Goal: Transaction & Acquisition: Purchase product/service

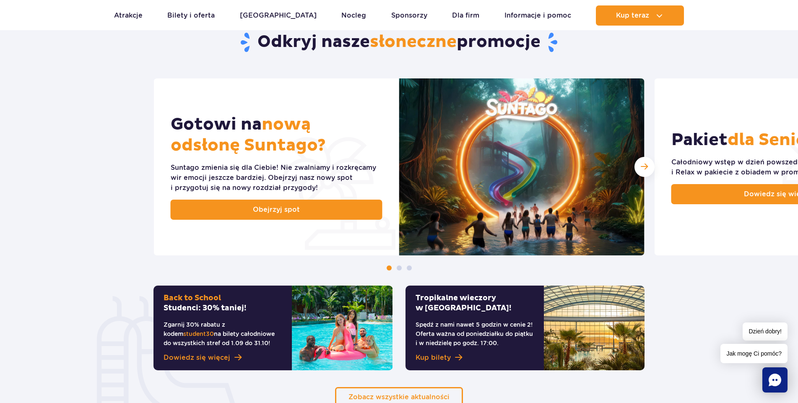
scroll to position [377, 0]
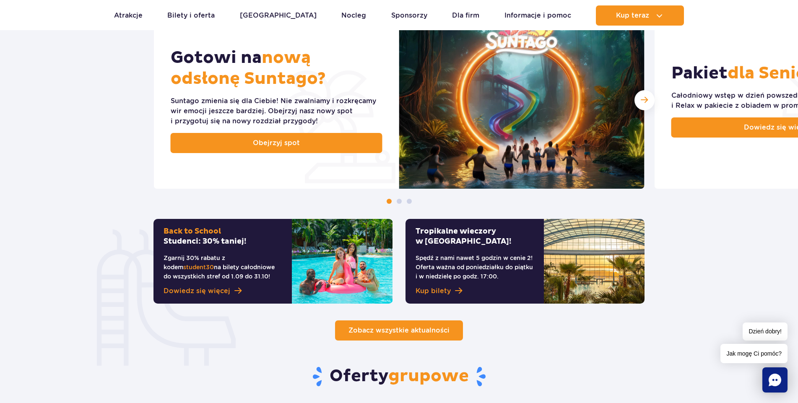
click at [397, 330] on span "Zobacz wszystkie aktualności" at bounding box center [398, 330] width 101 height 8
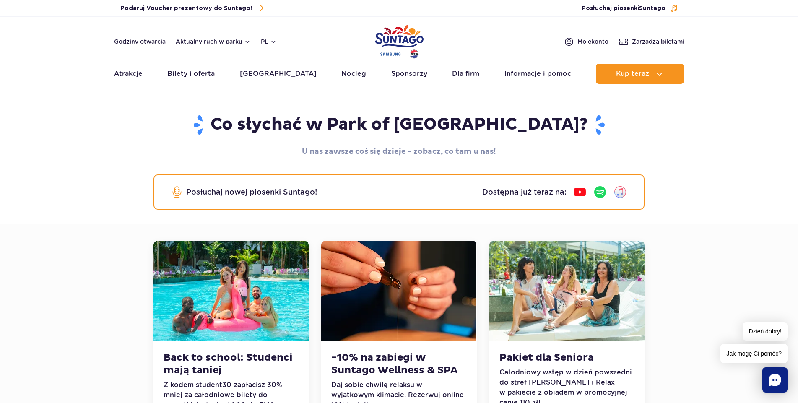
click at [400, 36] on img "Park of Poland" at bounding box center [399, 41] width 49 height 39
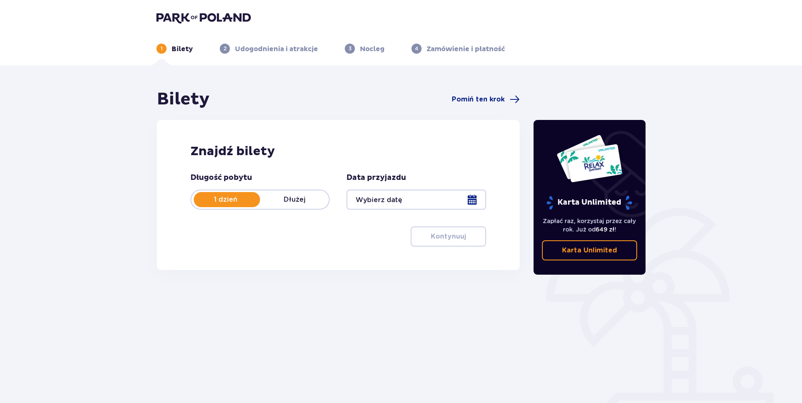
click at [474, 198] on div at bounding box center [415, 200] width 139 height 20
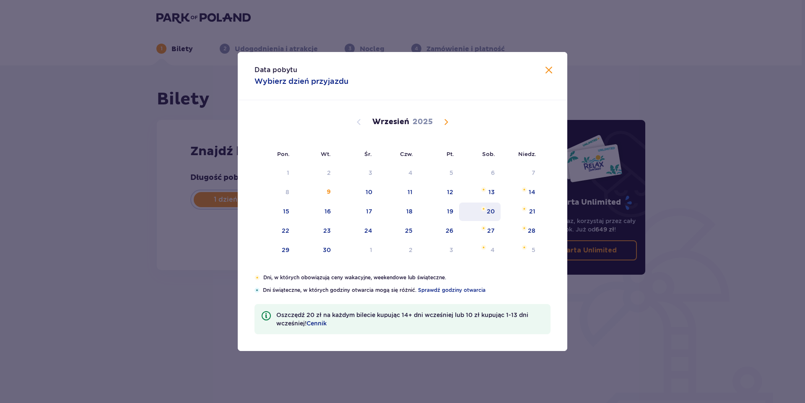
click at [495, 210] on div "20" at bounding box center [480, 212] width 42 height 18
type input "20.09.25"
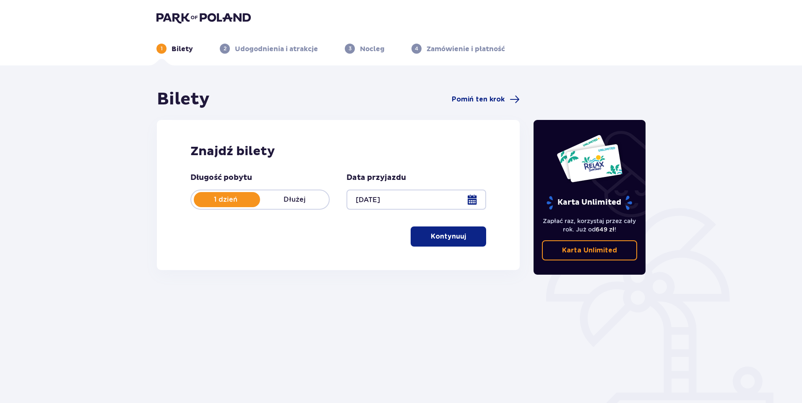
click at [460, 235] on button "Kontynuuj" at bounding box center [447, 236] width 75 height 20
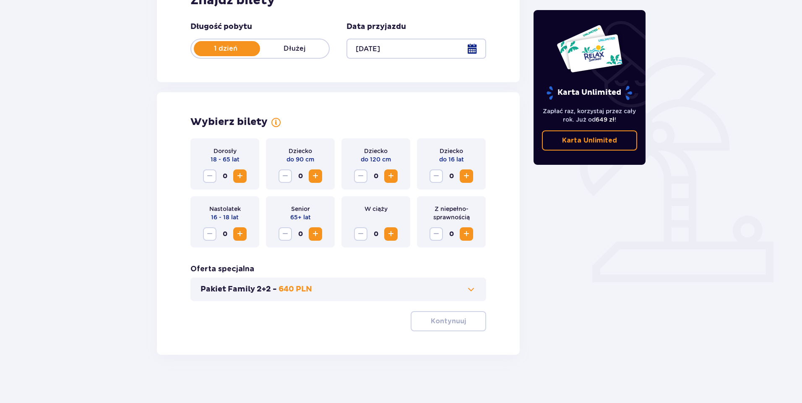
scroll to position [153, 0]
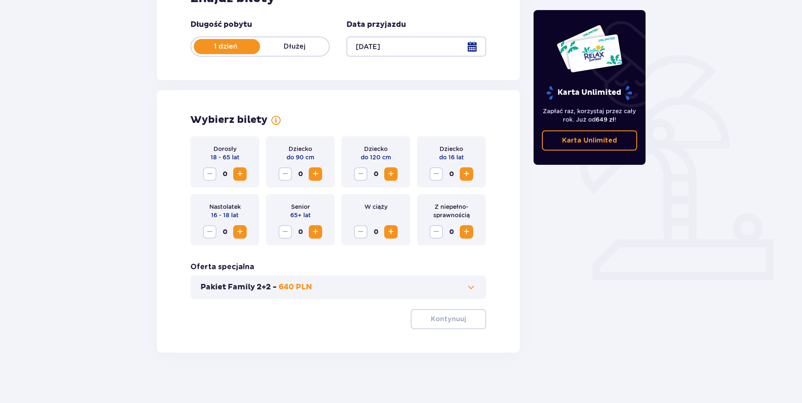
click at [233, 288] on p "Pakiet Family 2+2 -" at bounding box center [238, 287] width 76 height 10
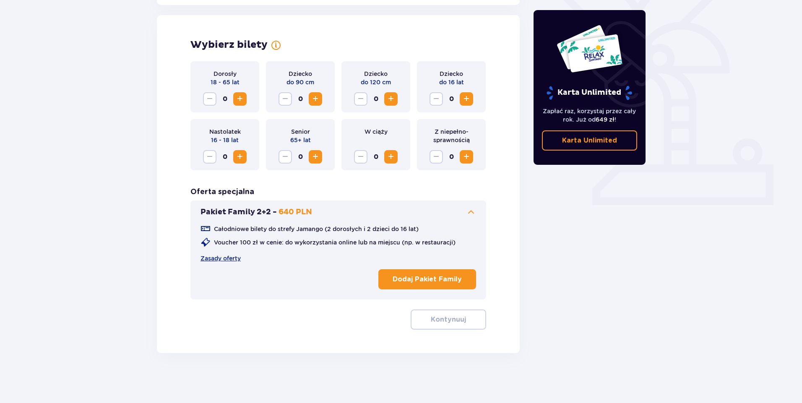
scroll to position [229, 0]
click at [232, 259] on link "Zasady oferty" at bounding box center [220, 258] width 40 height 8
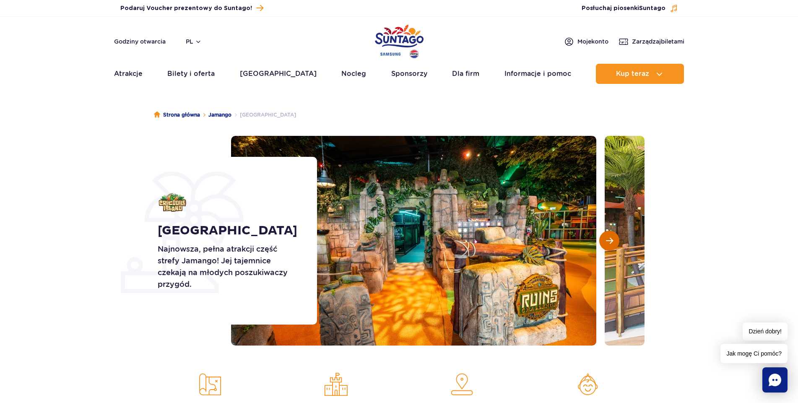
click at [612, 237] on span "Następny slajd" at bounding box center [609, 241] width 7 height 8
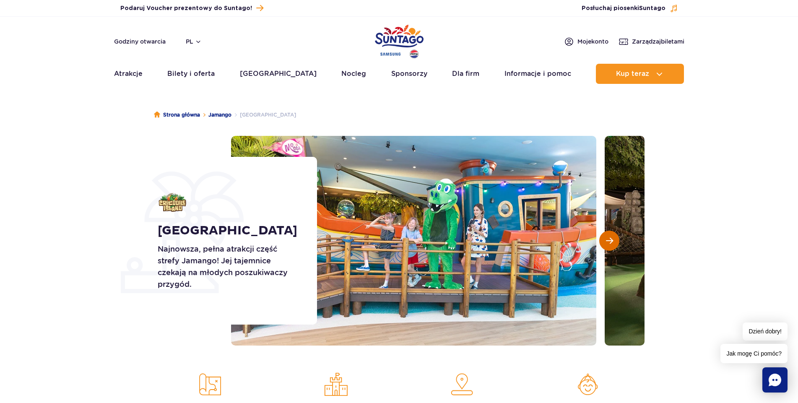
click at [612, 237] on span "Następny slajd" at bounding box center [609, 241] width 7 height 8
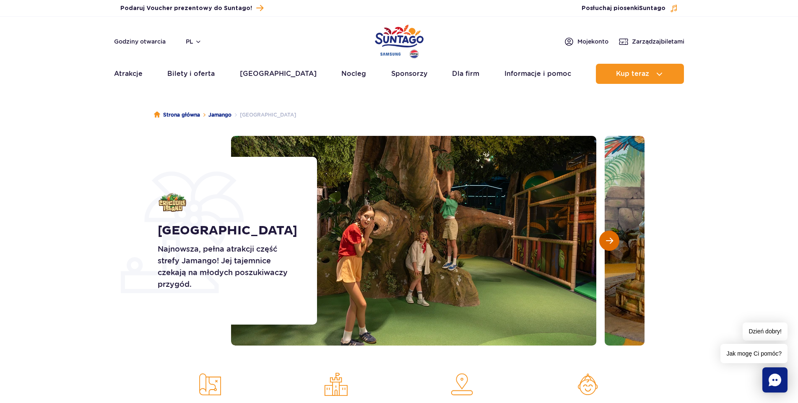
click at [612, 237] on span "Następny slajd" at bounding box center [609, 241] width 7 height 8
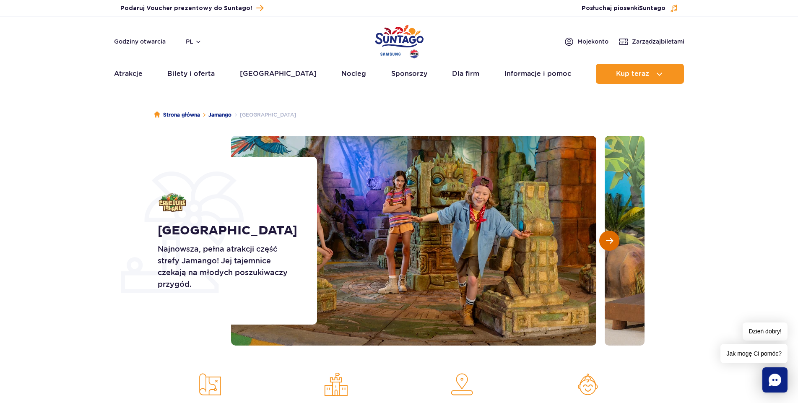
click at [612, 237] on span "Następny slajd" at bounding box center [609, 241] width 7 height 8
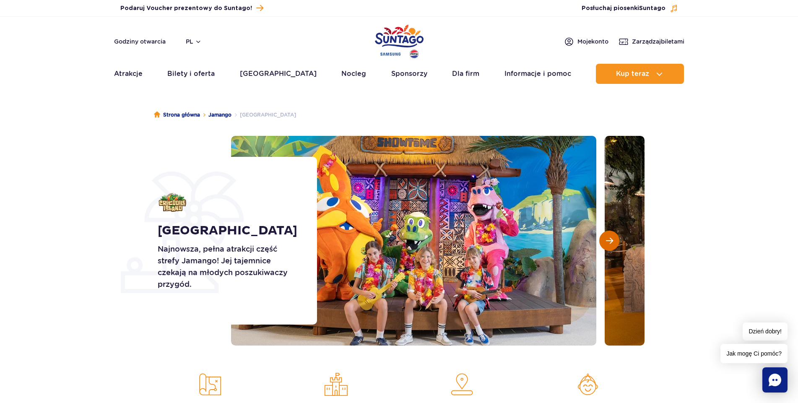
click at [612, 237] on span "Następny slajd" at bounding box center [609, 241] width 7 height 8
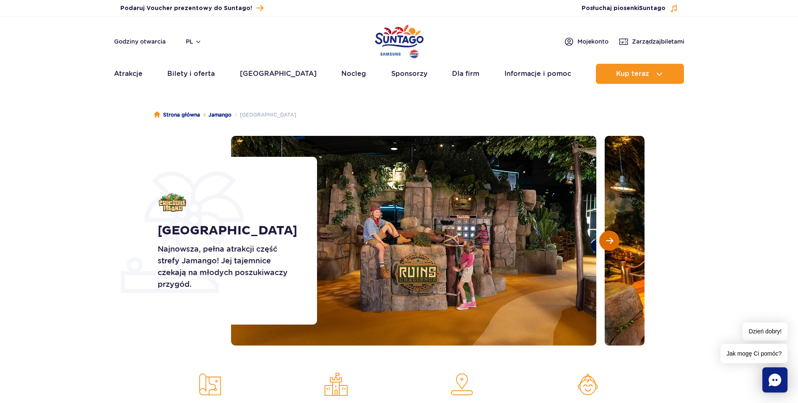
click at [612, 237] on span "Następny slajd" at bounding box center [609, 241] width 7 height 8
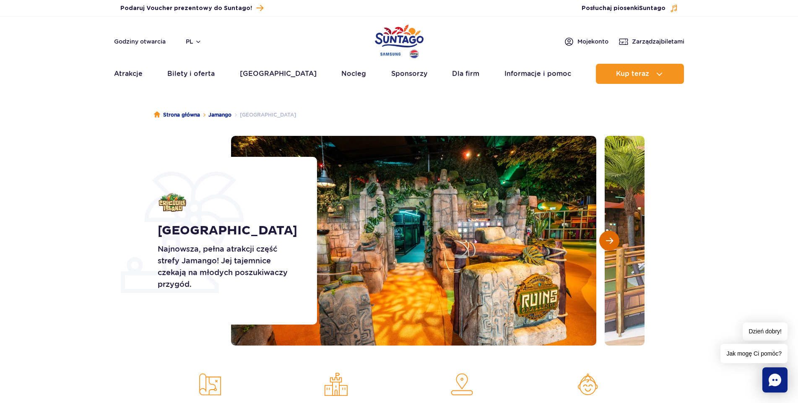
click at [613, 237] on button "Następny slajd" at bounding box center [609, 241] width 20 height 20
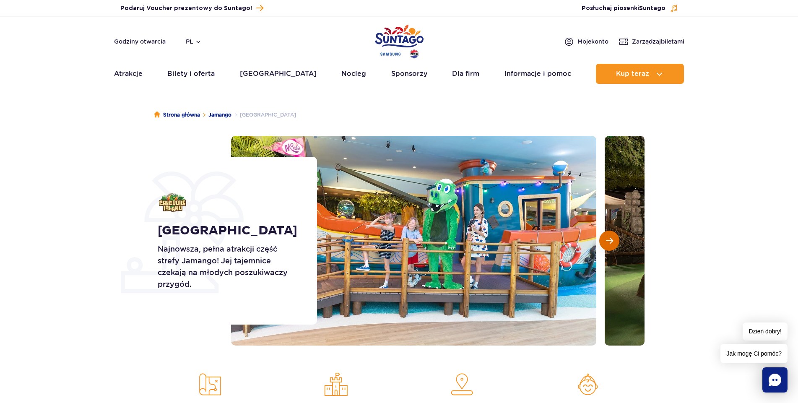
click at [613, 237] on button "Następny slajd" at bounding box center [609, 241] width 20 height 20
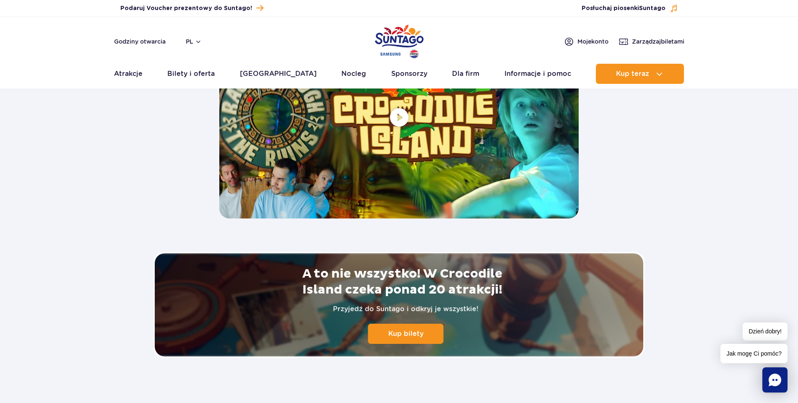
scroll to position [1845, 0]
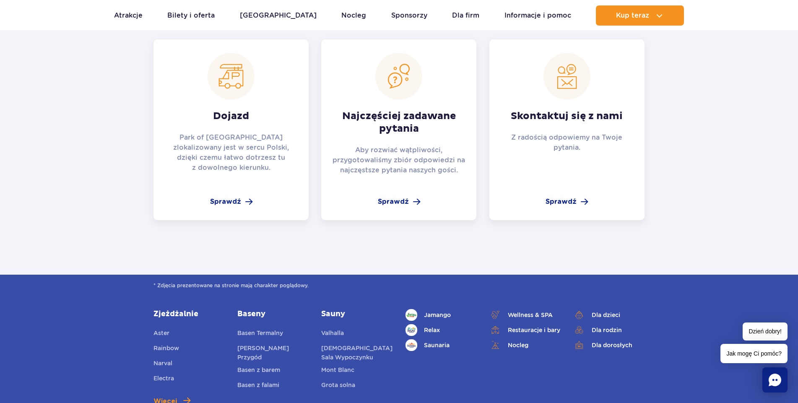
scroll to position [964, 0]
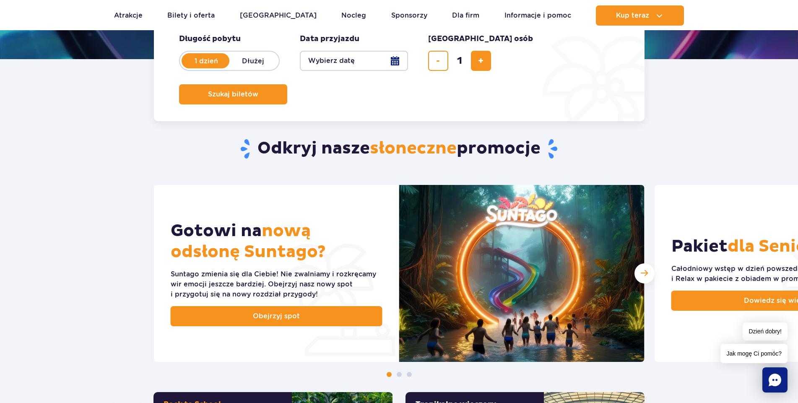
scroll to position [252, 0]
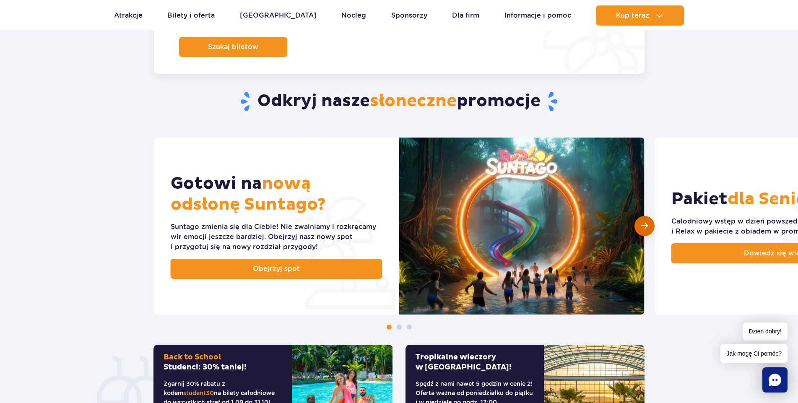
click at [641, 227] on span "Następny slajd" at bounding box center [644, 226] width 7 height 8
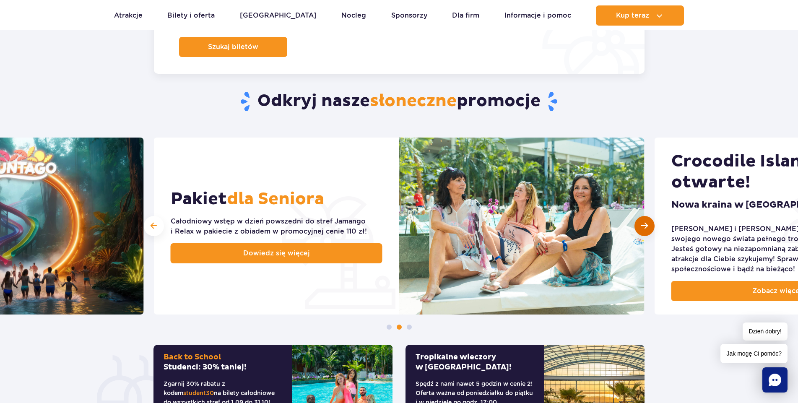
click at [641, 226] on span "Następny slajd" at bounding box center [644, 226] width 7 height 8
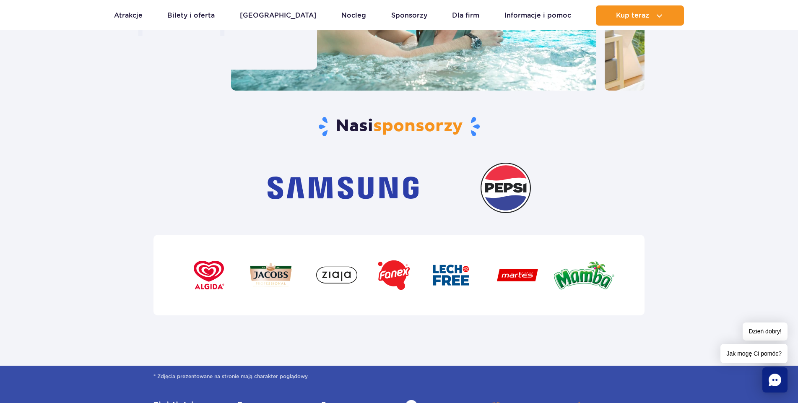
scroll to position [2600, 0]
